Goal: Obtain resource: Obtain resource

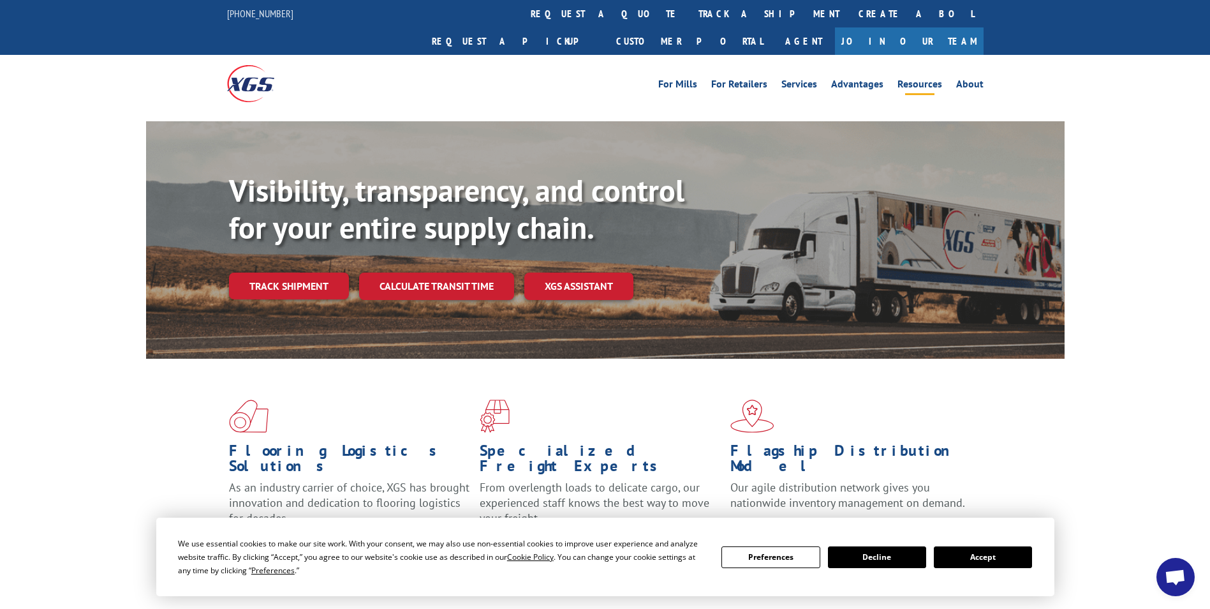
click at [910, 79] on link "Resources" at bounding box center [920, 86] width 45 height 14
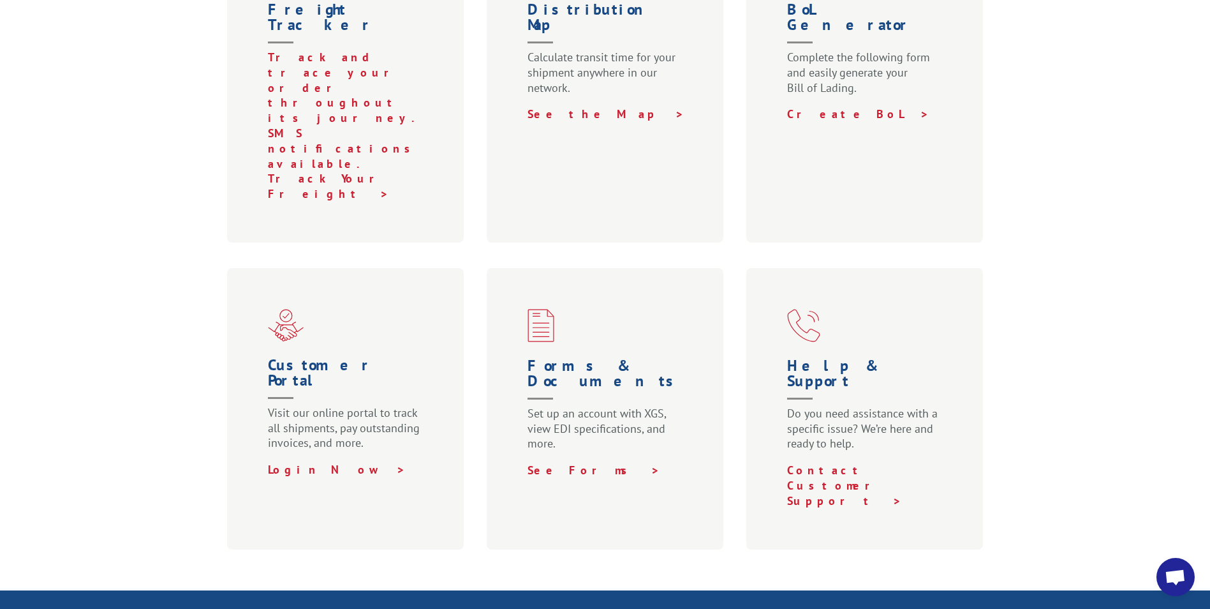
scroll to position [574, 0]
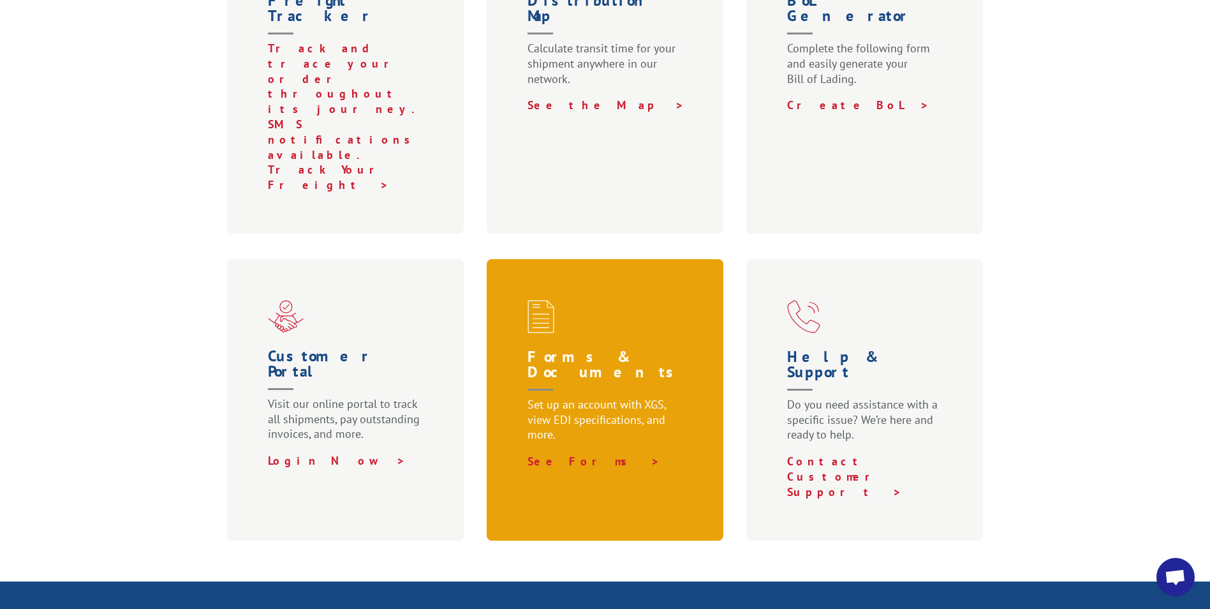
click at [637, 349] on h1 "Forms & Documents" at bounding box center [608, 373] width 161 height 48
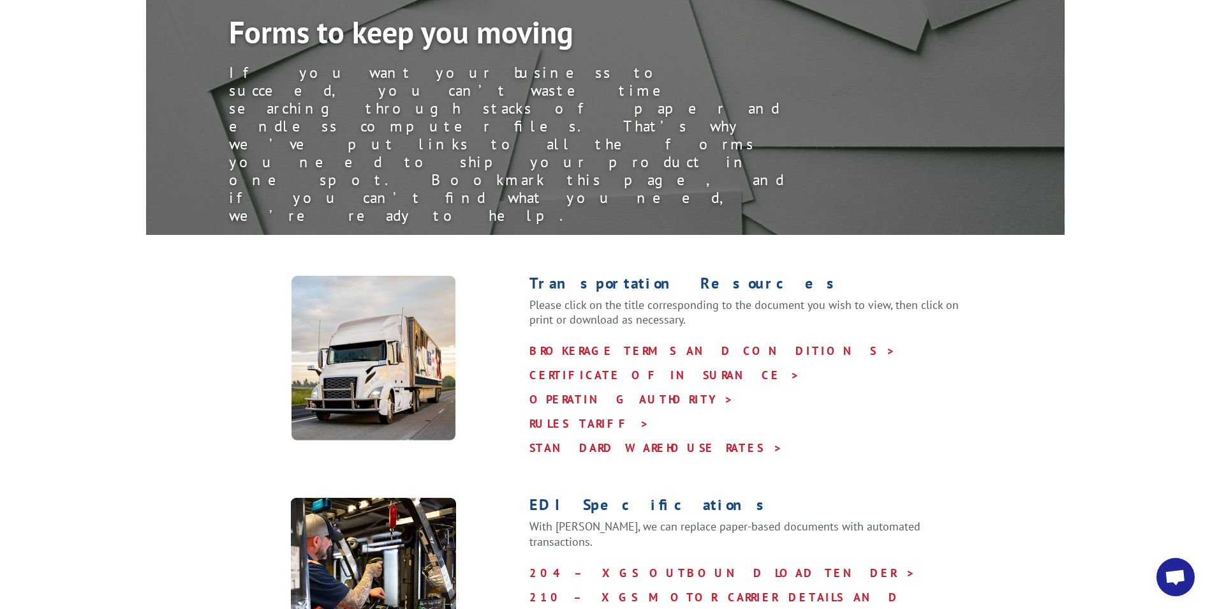
scroll to position [191, 0]
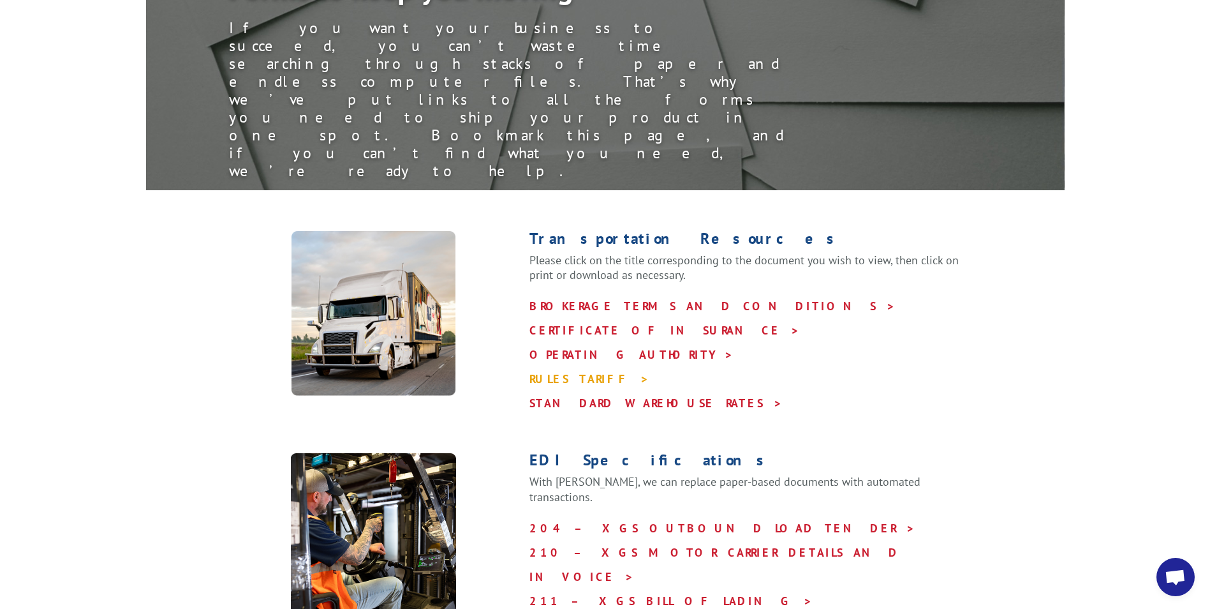
click at [579, 371] on link "RULES TARIFF >" at bounding box center [590, 378] width 120 height 15
